Goal: Information Seeking & Learning: Learn about a topic

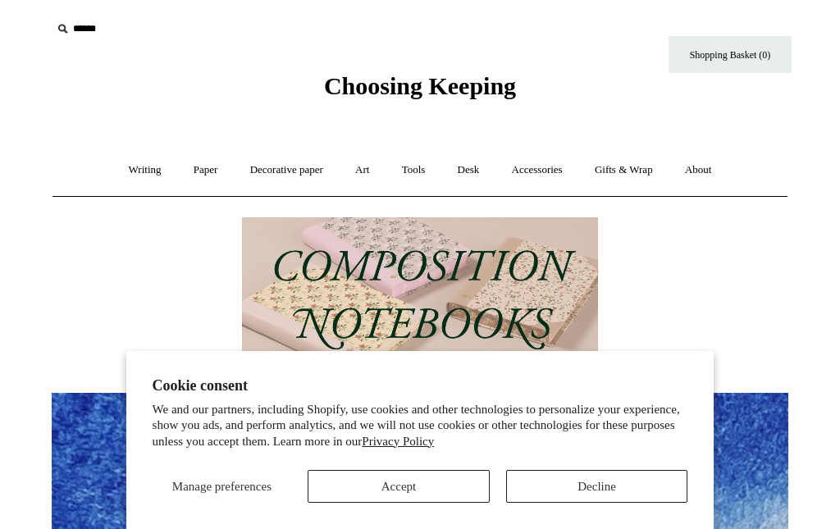
click at [595, 485] on button "Decline" at bounding box center [597, 486] width 182 height 33
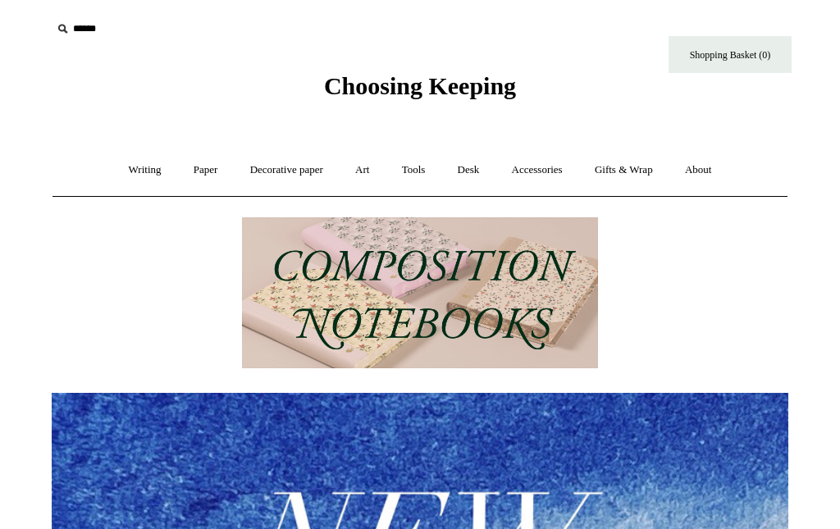
click at [195, 166] on link "Paper +" at bounding box center [206, 169] width 54 height 43
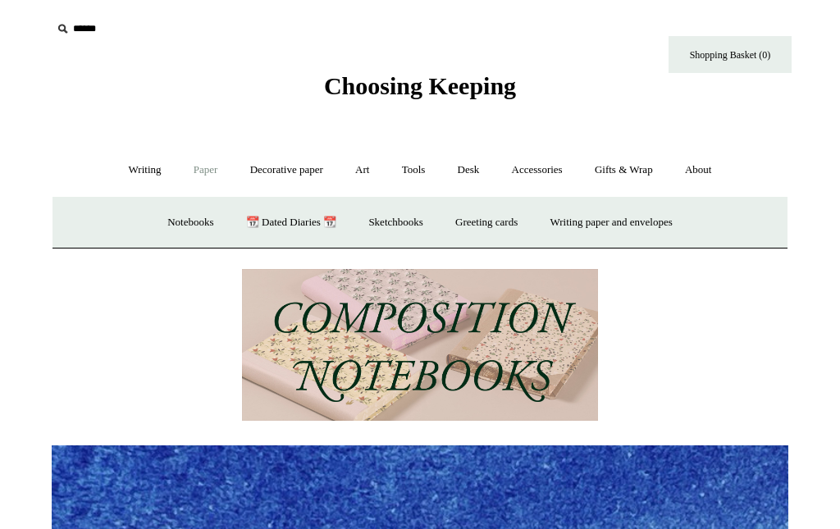
click at [179, 216] on link "Notebooks +" at bounding box center [190, 222] width 75 height 43
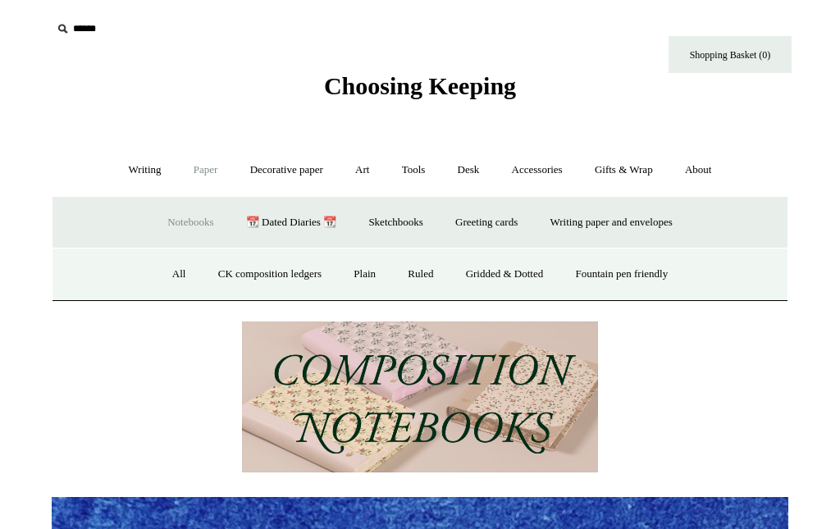
click at [659, 271] on link "Fountain pen friendly" at bounding box center [622, 274] width 122 height 43
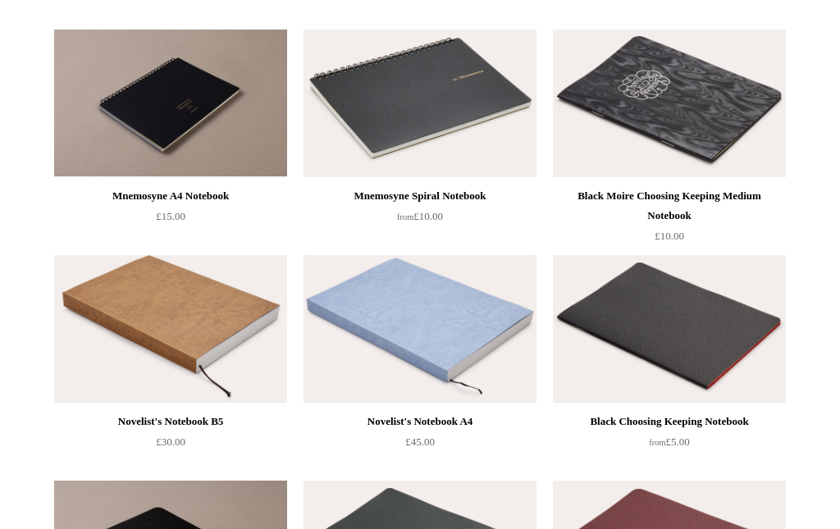
scroll to position [1085, 0]
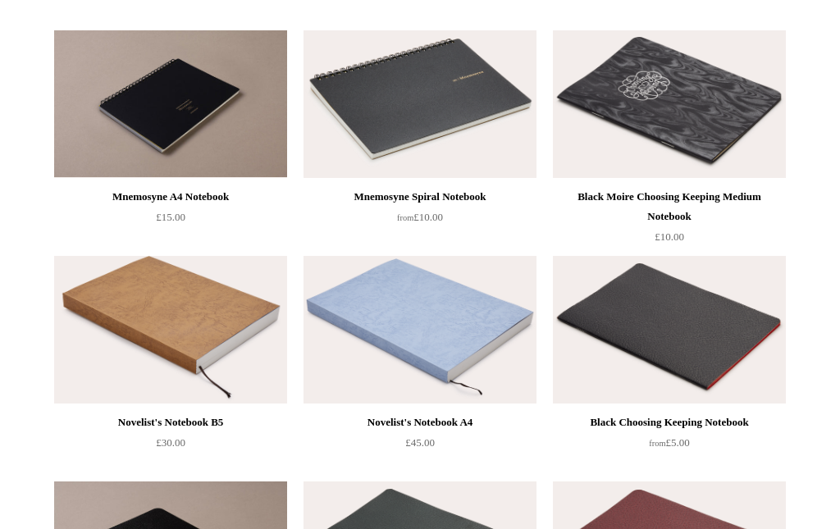
click at [440, 333] on img at bounding box center [419, 330] width 233 height 148
click at [207, 337] on img at bounding box center [170, 330] width 233 height 148
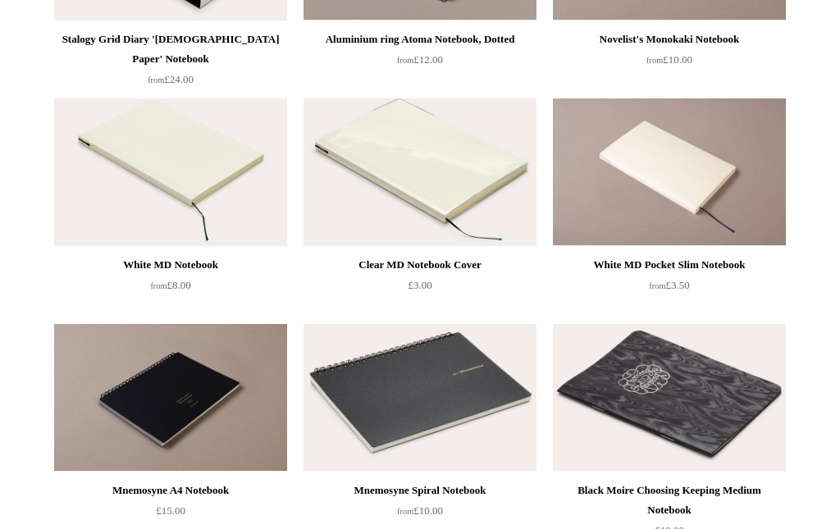
scroll to position [708, 0]
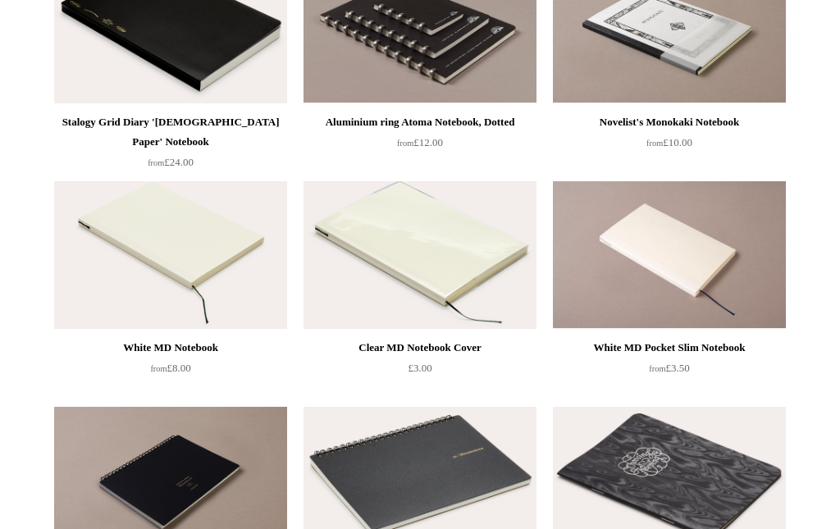
click at [687, 252] on img at bounding box center [669, 255] width 233 height 148
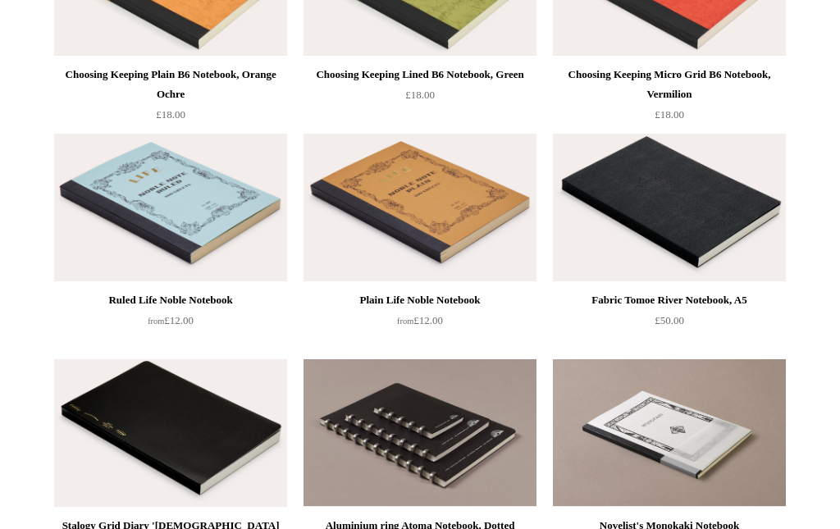
scroll to position [305, 0]
click at [694, 205] on img at bounding box center [669, 208] width 233 height 148
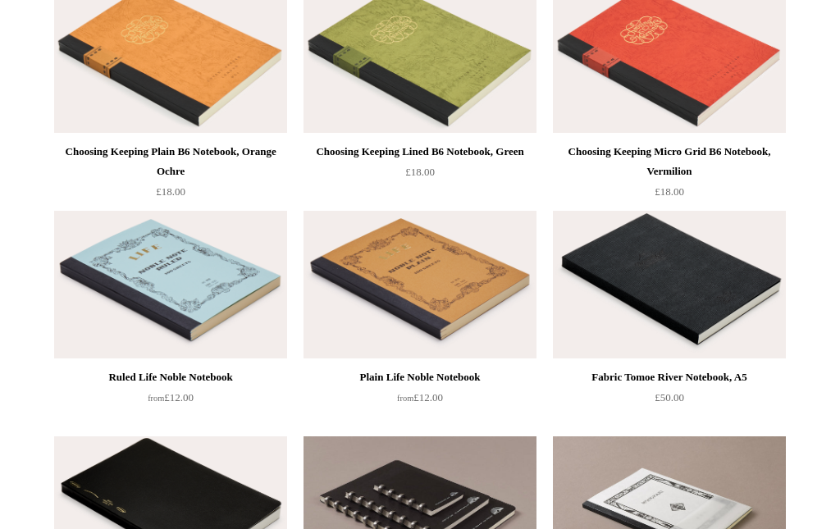
scroll to position [0, 0]
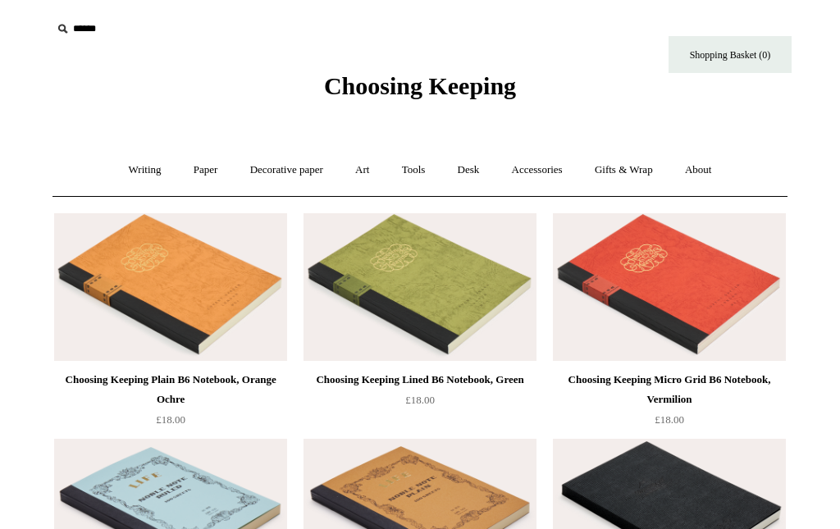
click at [127, 175] on link "Writing +" at bounding box center [145, 169] width 62 height 43
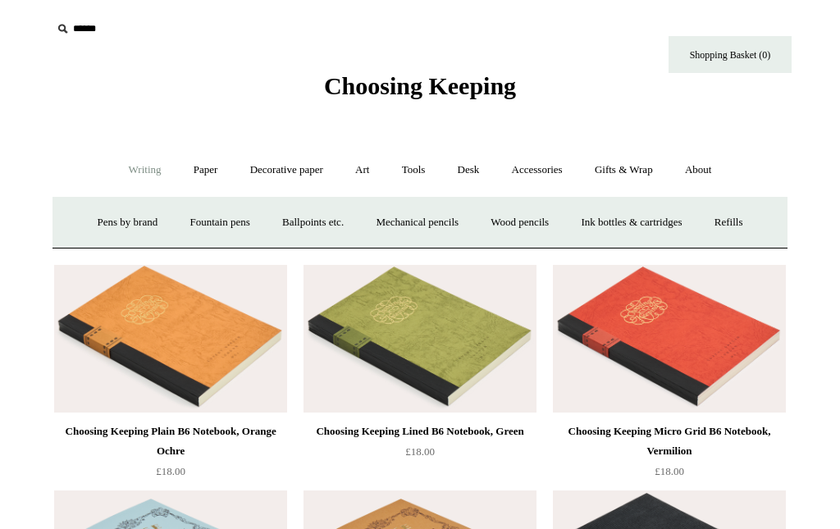
click at [187, 178] on link "Paper +" at bounding box center [206, 169] width 54 height 43
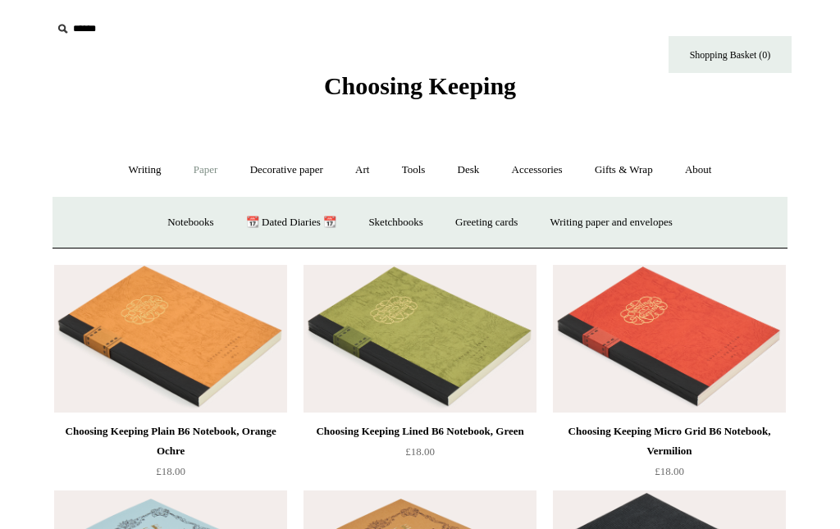
click at [172, 228] on link "Notebooks +" at bounding box center [190, 222] width 75 height 43
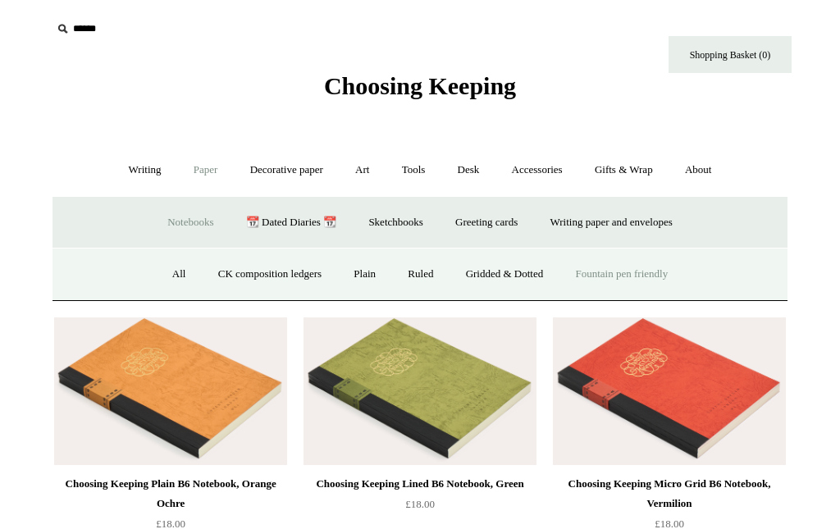
click at [172, 270] on link "All" at bounding box center [178, 274] width 43 height 43
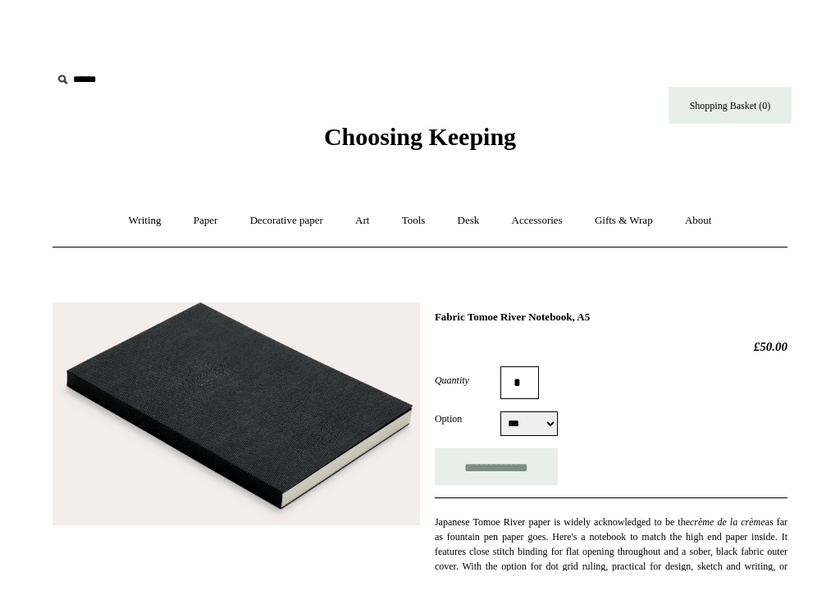
scroll to position [4, 0]
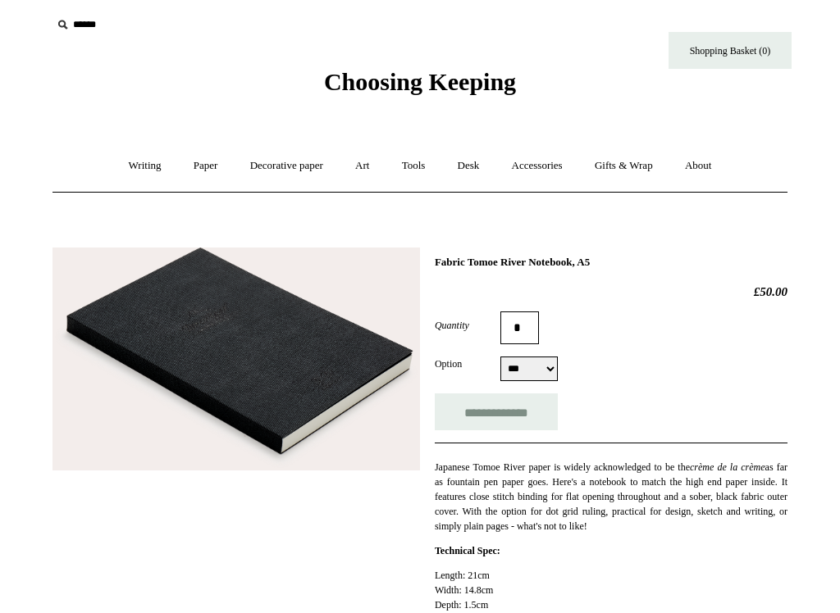
click at [540, 374] on select "*** ***** ****" at bounding box center [528, 369] width 57 height 25
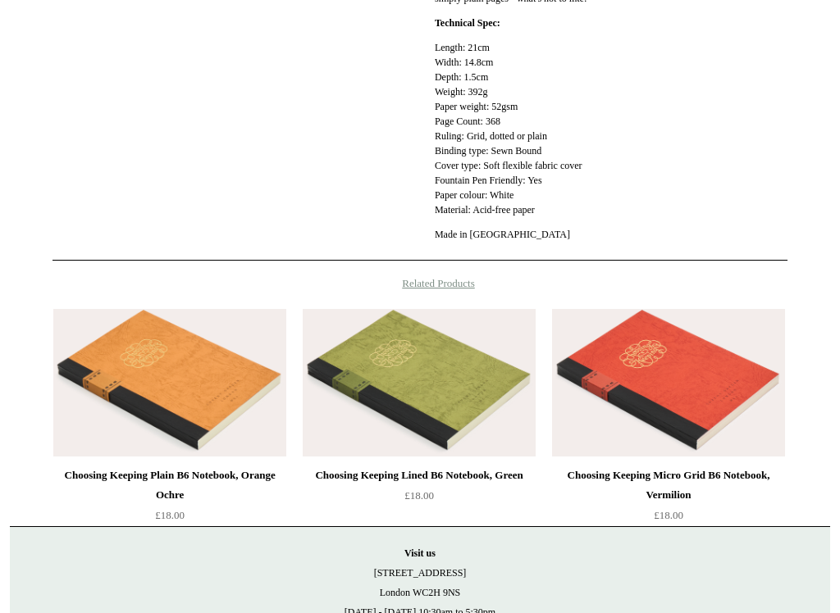
scroll to position [541, 0]
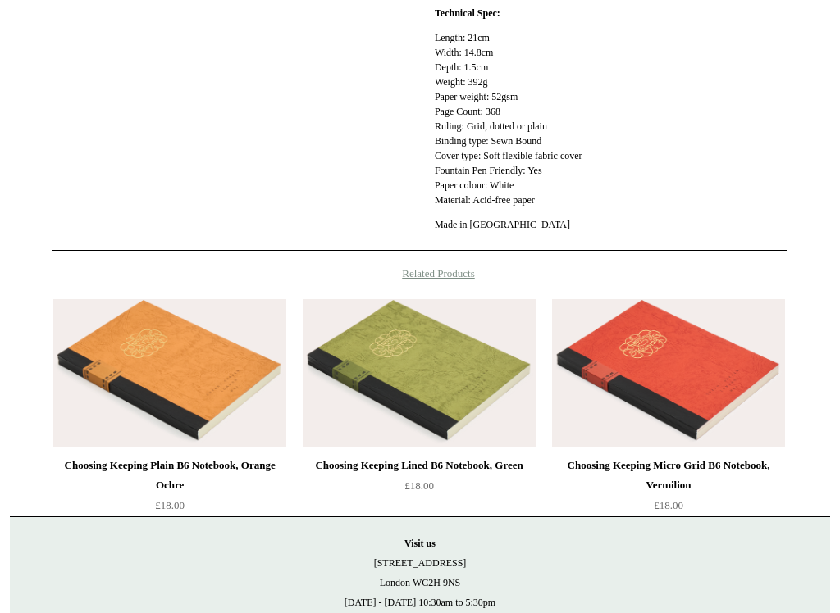
click at [435, 411] on img at bounding box center [419, 374] width 233 height 148
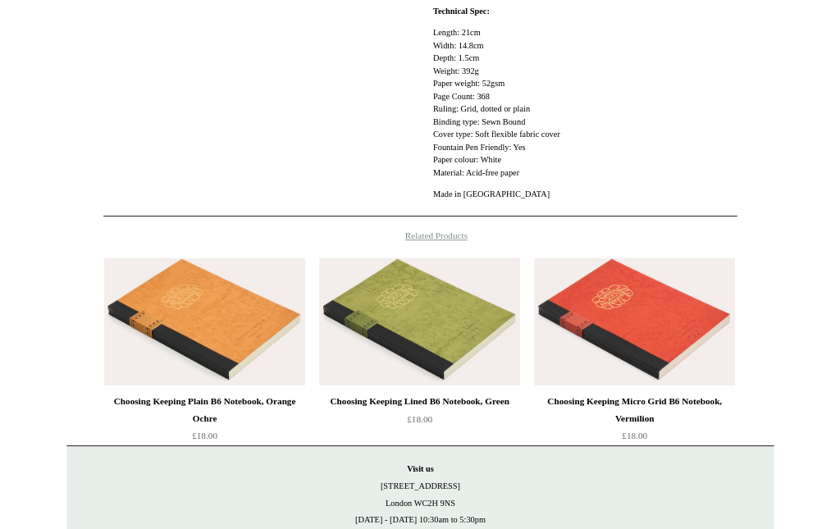
scroll to position [626, 0]
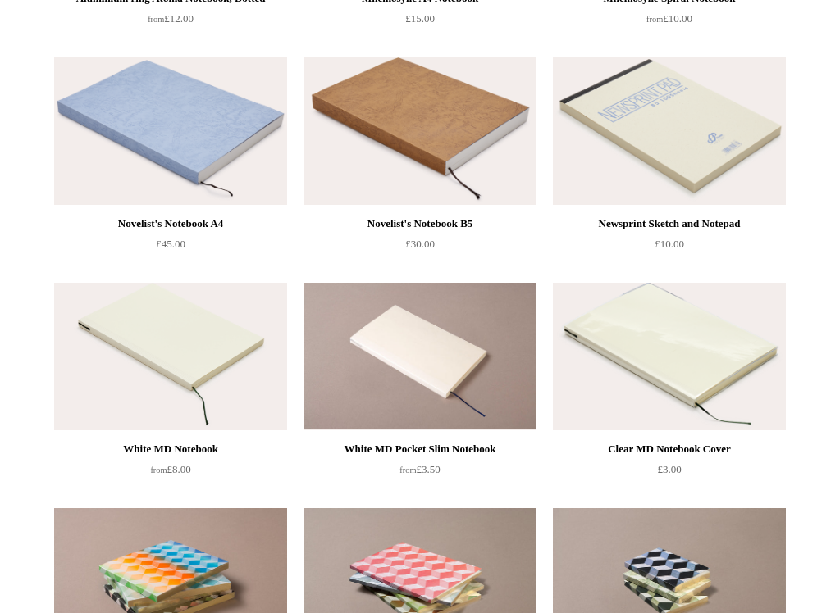
scroll to position [3989, 0]
click at [200, 372] on img at bounding box center [170, 357] width 233 height 148
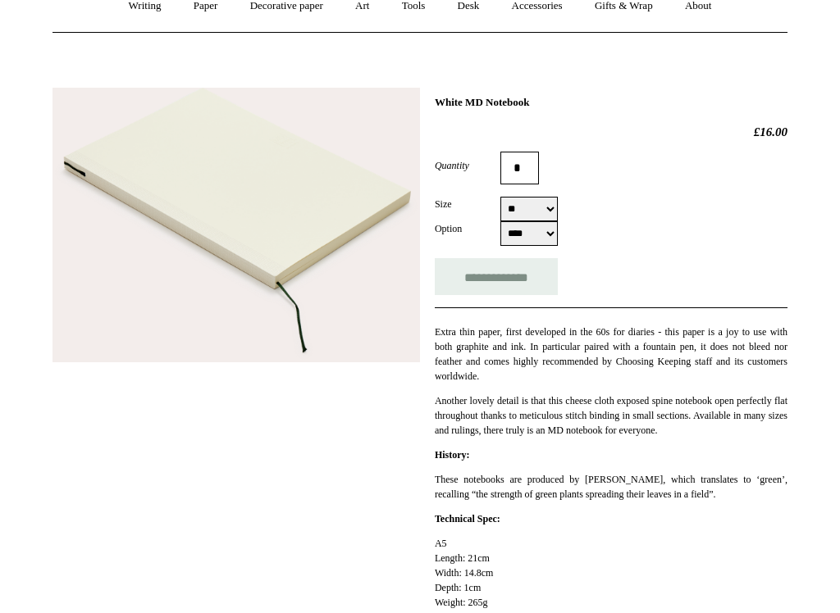
scroll to position [169, 0]
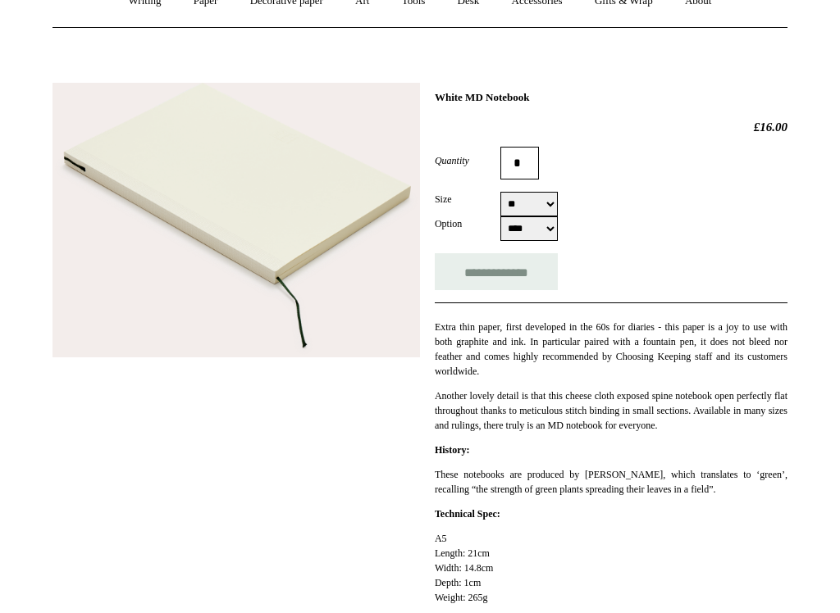
click at [545, 204] on select "** ******* ** **" at bounding box center [528, 204] width 57 height 25
select select "**"
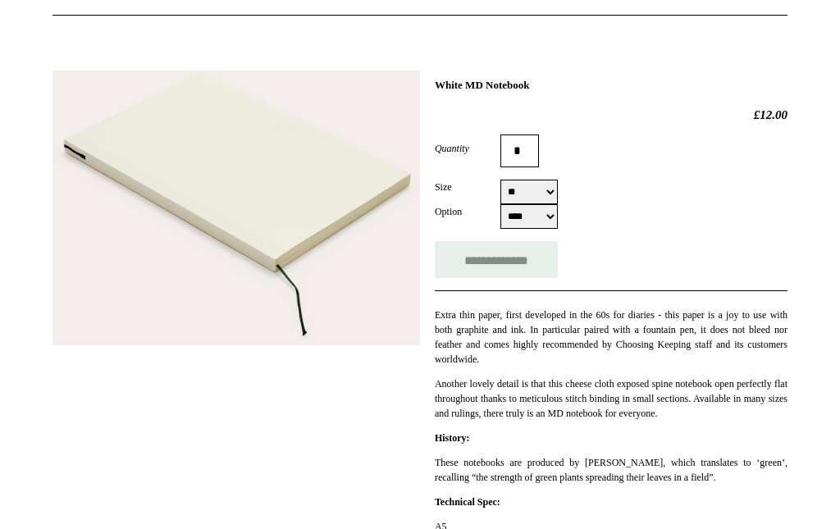
scroll to position [181, 0]
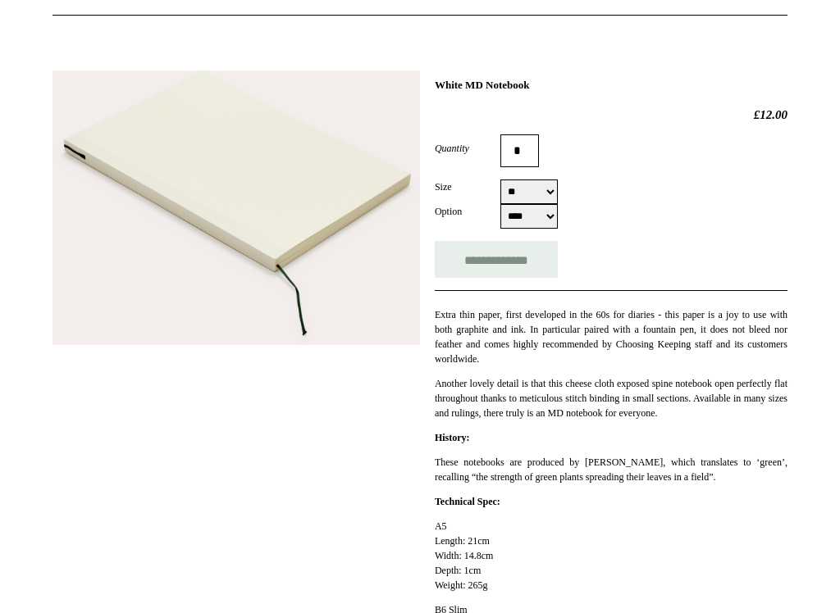
click at [548, 213] on select "**** ***** ***** ***" at bounding box center [528, 216] width 57 height 25
click at [548, 219] on select "**** ***** ***** ***" at bounding box center [528, 216] width 57 height 25
select select "*****"
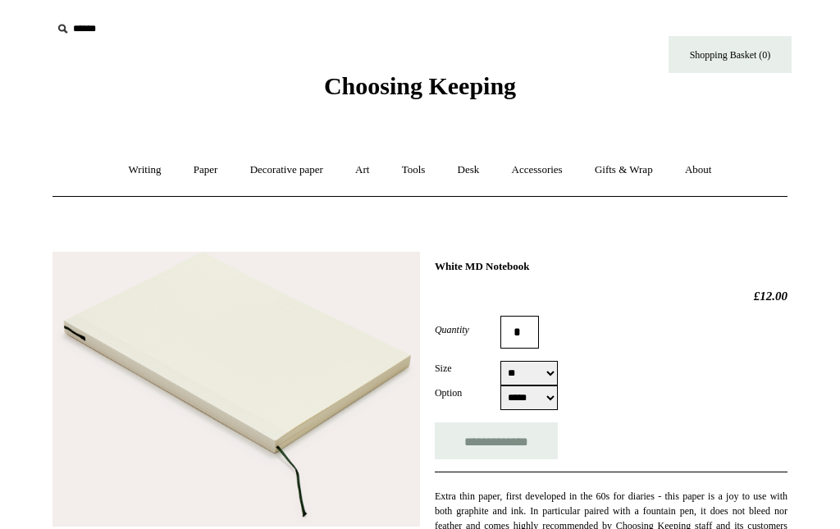
click at [541, 176] on link "Accessories +" at bounding box center [537, 169] width 80 height 43
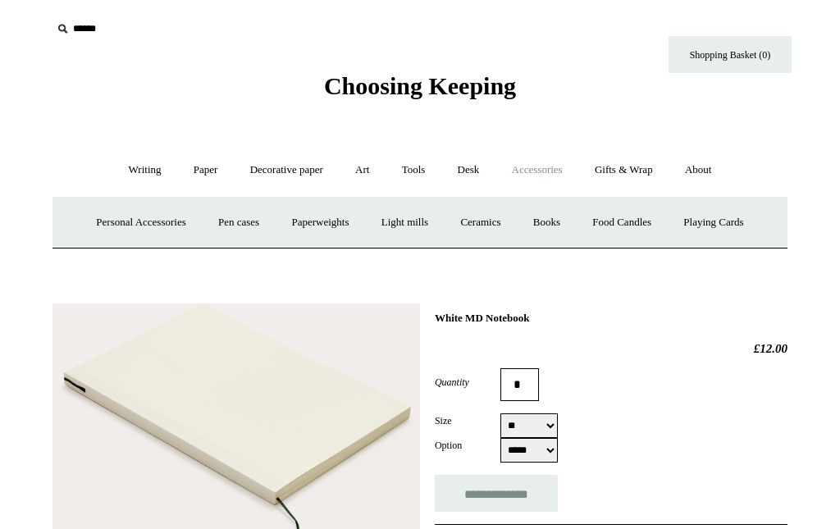
click at [468, 171] on link "Desk +" at bounding box center [469, 169] width 52 height 43
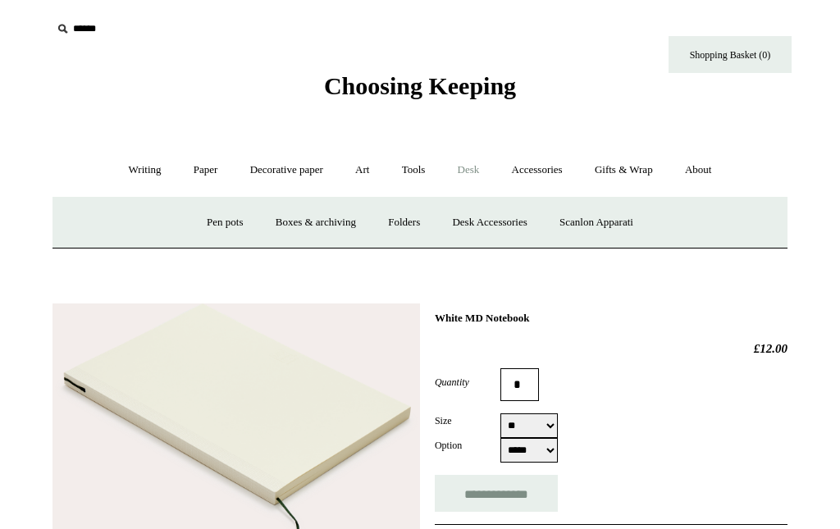
click at [416, 175] on link "Tools +" at bounding box center [413, 169] width 53 height 43
click at [367, 172] on link "Art +" at bounding box center [361, 169] width 43 height 43
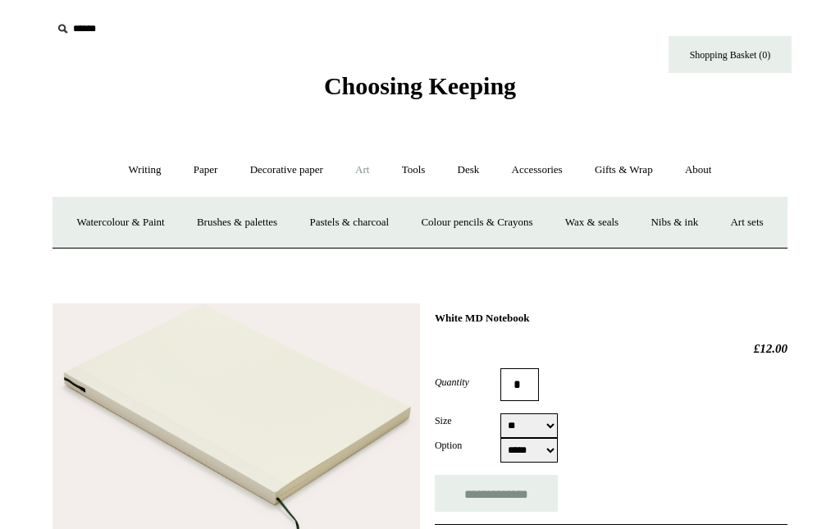
click at [143, 170] on link "Writing +" at bounding box center [145, 169] width 62 height 43
click at [516, 222] on link "Wood pencils +" at bounding box center [520, 222] width 88 height 43
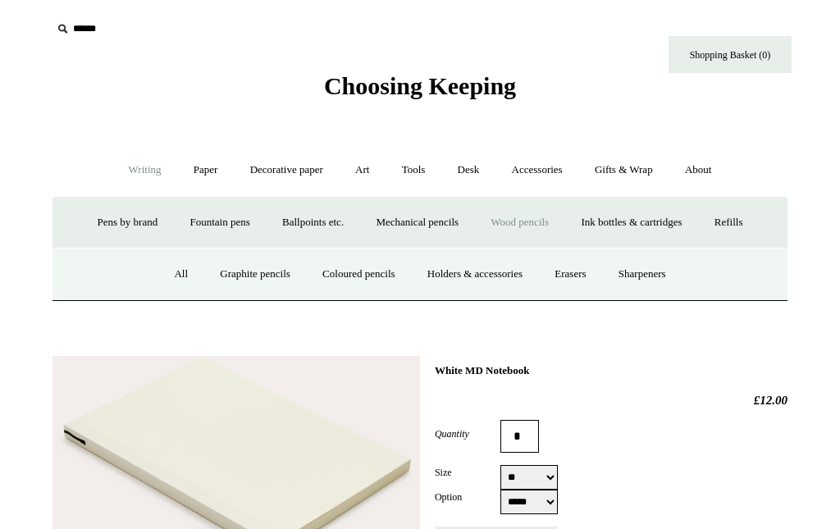
click at [255, 274] on link "Graphite pencils" at bounding box center [255, 274] width 100 height 43
